Goal: Transaction & Acquisition: Obtain resource

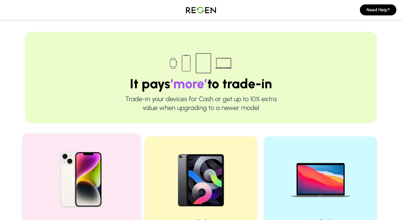
scroll to position [128, 0]
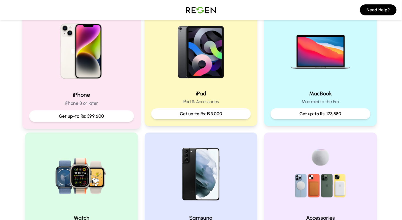
click at [75, 95] on h2 "iPhone" at bounding box center [81, 95] width 105 height 8
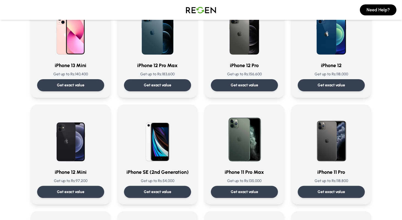
scroll to position [256, 0]
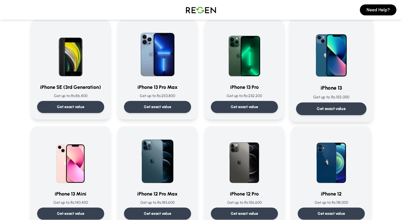
click at [349, 109] on div "Get exact value" at bounding box center [331, 108] width 70 height 13
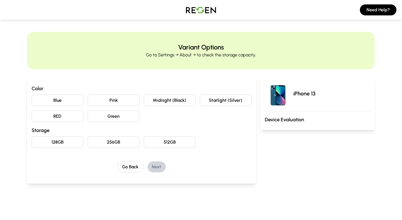
click at [220, 101] on button "Starlight (Silver)" at bounding box center [226, 101] width 52 height 12
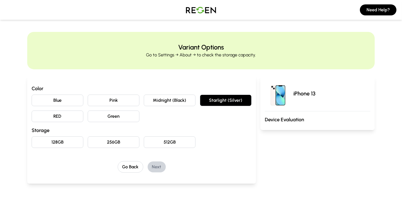
click at [65, 143] on button "128GB" at bounding box center [58, 142] width 52 height 12
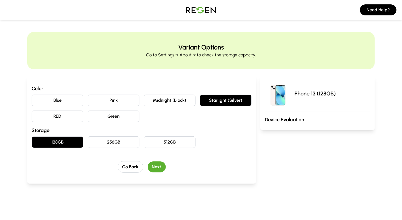
click at [150, 167] on button "Next" at bounding box center [157, 166] width 18 height 11
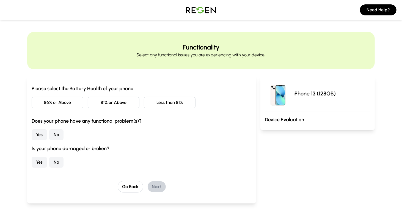
click at [170, 104] on button "Less than 81%" at bounding box center [170, 103] width 52 height 12
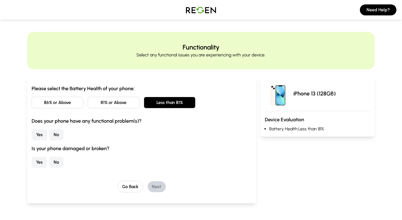
click at [58, 136] on button "No" at bounding box center [56, 134] width 14 height 11
click at [54, 162] on button "No" at bounding box center [56, 162] width 14 height 11
click at [153, 187] on button "Next" at bounding box center [157, 186] width 18 height 11
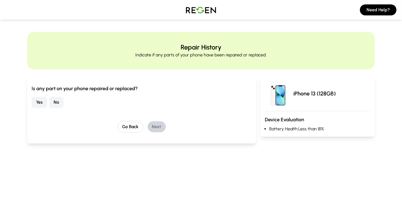
click at [59, 102] on button "No" at bounding box center [56, 102] width 14 height 11
click at [160, 129] on button "Next" at bounding box center [157, 126] width 18 height 11
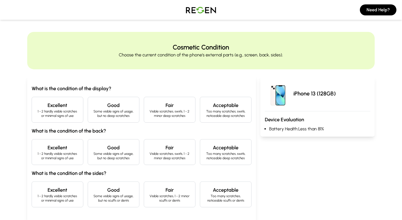
click at [73, 111] on p "1 - 2 hardly visible scratches or minimal signs of use" at bounding box center [57, 113] width 42 height 9
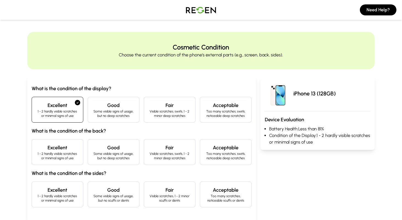
click at [70, 147] on h4 "Excellent" at bounding box center [57, 148] width 42 height 8
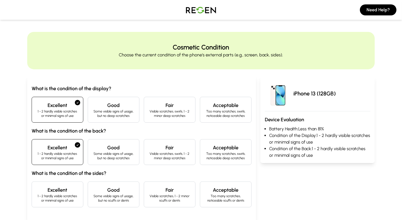
click at [62, 196] on p "1 - 2 hardly visible scratches or minimal signs of use" at bounding box center [57, 198] width 42 height 9
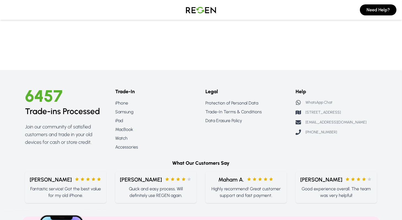
scroll to position [128, 0]
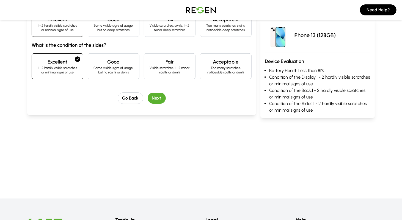
click at [157, 100] on button "Next" at bounding box center [157, 98] width 18 height 11
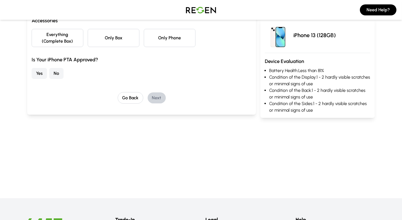
scroll to position [0, 0]
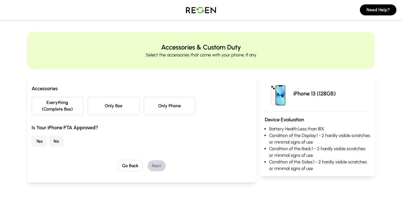
click at [73, 106] on button "Everything (Complete Box)" at bounding box center [58, 106] width 52 height 18
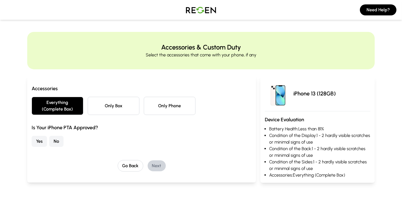
click at [58, 141] on button "No" at bounding box center [56, 141] width 14 height 11
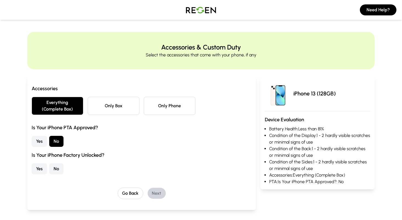
click at [57, 169] on button "No" at bounding box center [56, 168] width 14 height 11
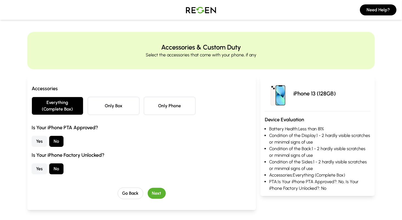
click at [152, 192] on button "Next" at bounding box center [157, 193] width 18 height 11
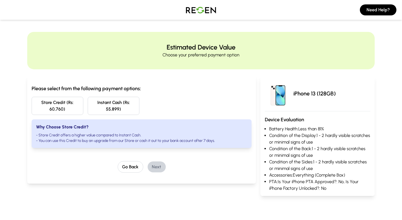
click at [108, 102] on button "Instant Cash (Rs: 55,899)" at bounding box center [114, 106] width 52 height 18
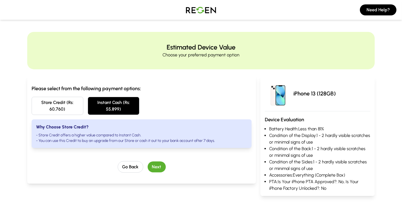
click at [153, 168] on button "Next" at bounding box center [157, 166] width 18 height 11
